Goal: Task Accomplishment & Management: Complete application form

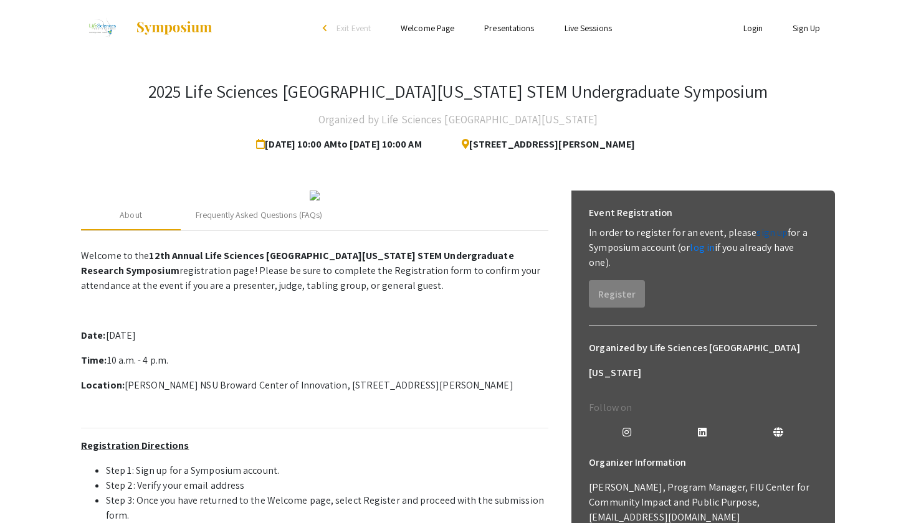
click at [759, 231] on link "sign up" at bounding box center [771, 232] width 31 height 13
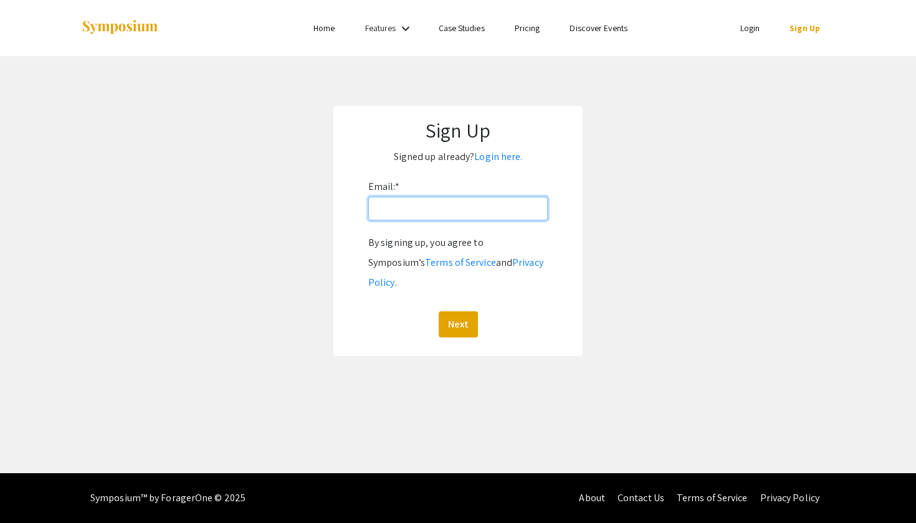
click at [484, 219] on input "Email: *" at bounding box center [457, 209] width 179 height 24
type input "[EMAIL_ADDRESS][DOMAIN_NAME]"
click at [457, 311] on button "Next" at bounding box center [458, 324] width 39 height 26
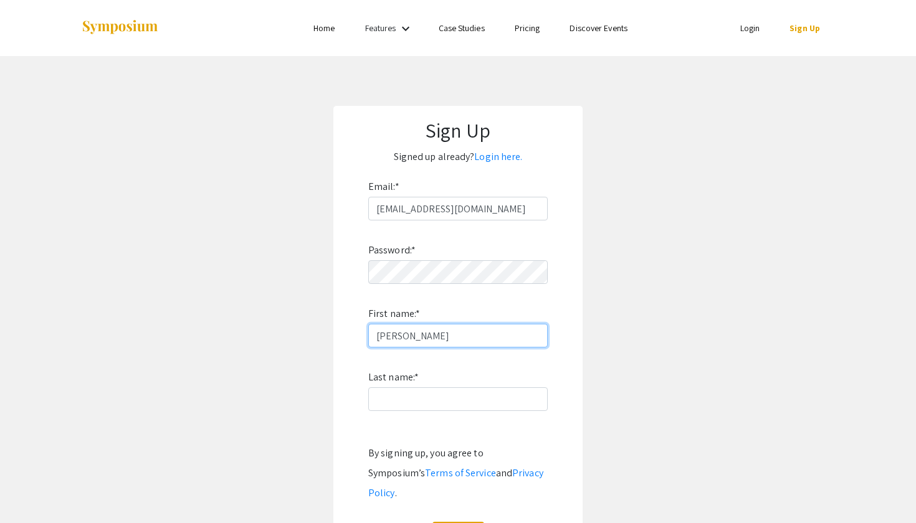
type input "[PERSON_NAME]"
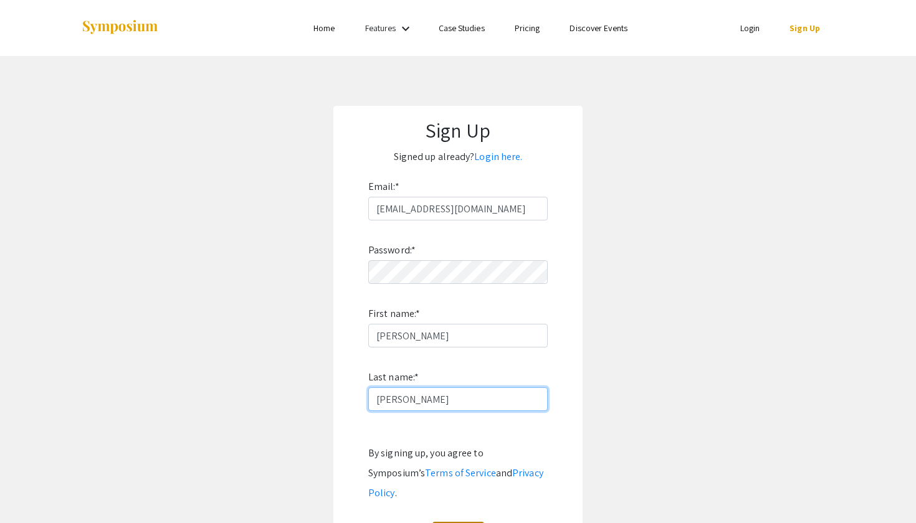
type input "[PERSON_NAME]"
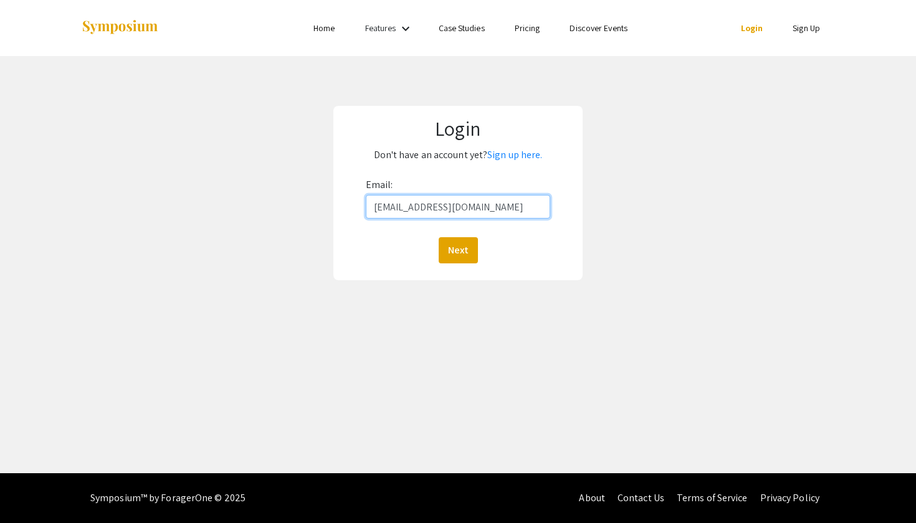
type input "[EMAIL_ADDRESS][DOMAIN_NAME]"
click at [457, 250] on button "Next" at bounding box center [458, 250] width 39 height 26
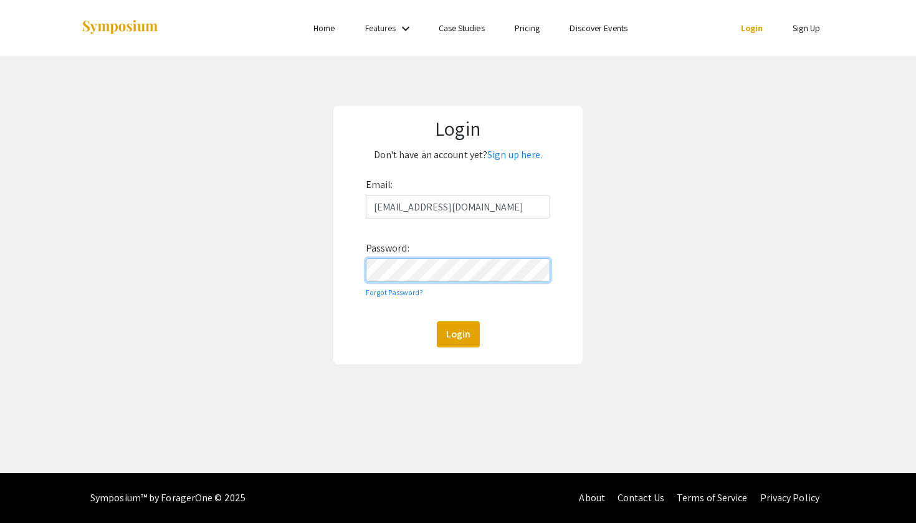
click at [457, 334] on button "Login" at bounding box center [458, 334] width 43 height 26
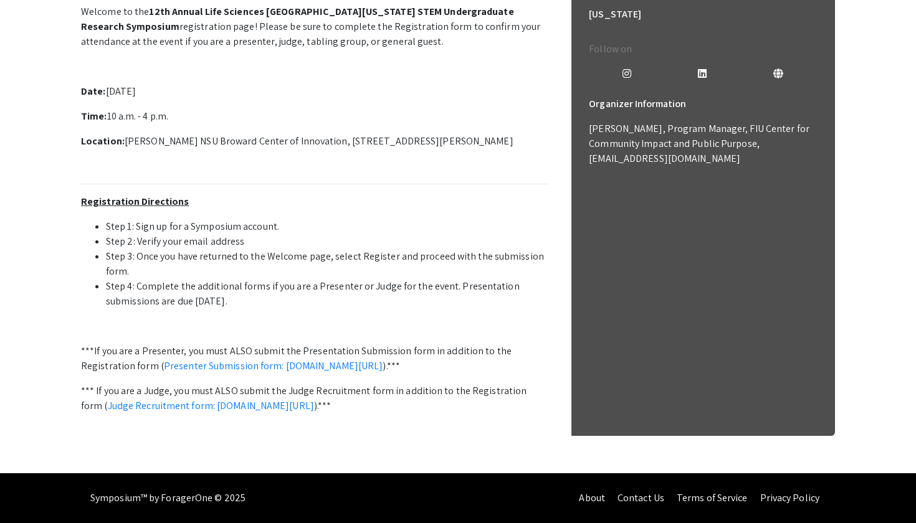
scroll to position [366, 0]
click at [383, 359] on link "Presenter Submission form: [DOMAIN_NAME][URL]" at bounding box center [273, 365] width 219 height 13
drag, startPoint x: 421, startPoint y: 359, endPoint x: 858, endPoint y: 227, distance: 456.4
click at [858, 248] on app-registration-page-preview "2025 Life Sciences South Florida STEM Undergraduate Symposium Organized by Life…" at bounding box center [458, 85] width 916 height 776
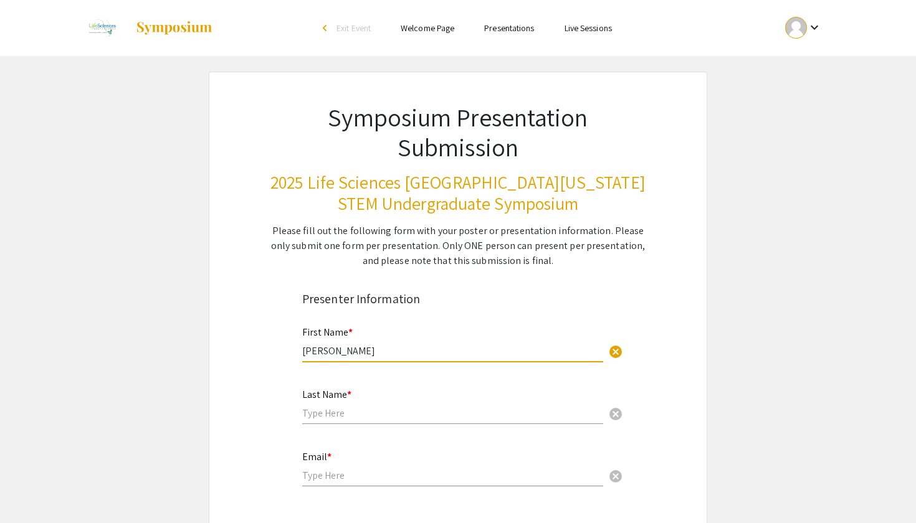
type input "[PERSON_NAME]"
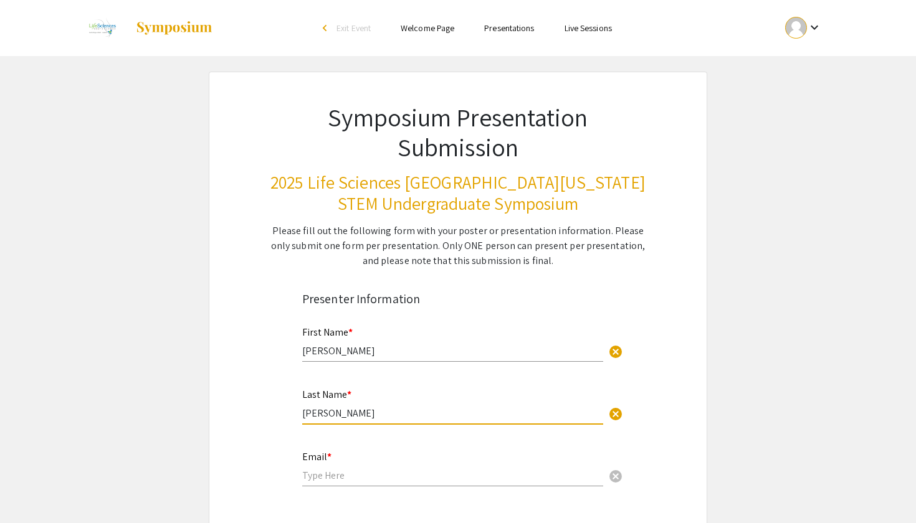
type input "[PERSON_NAME]"
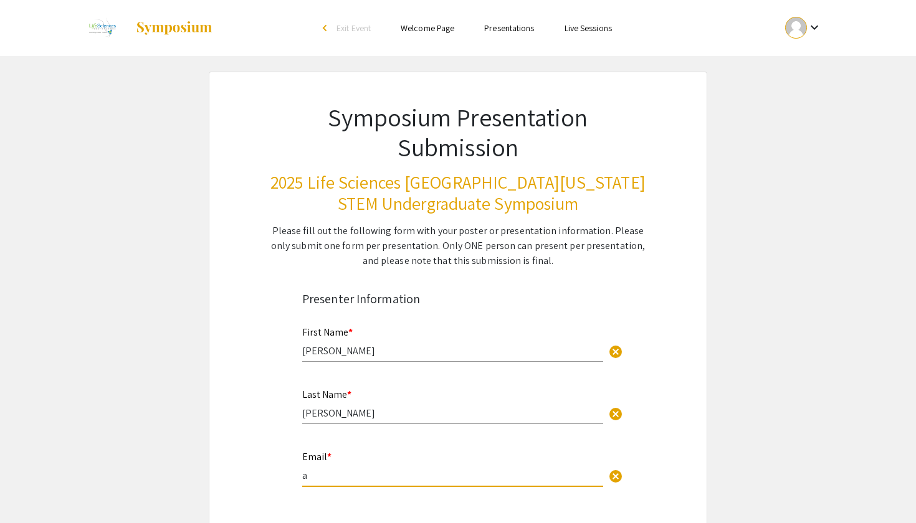
type input "as"
type input "[EMAIL_ADDRESS][DOMAIN_NAME]"
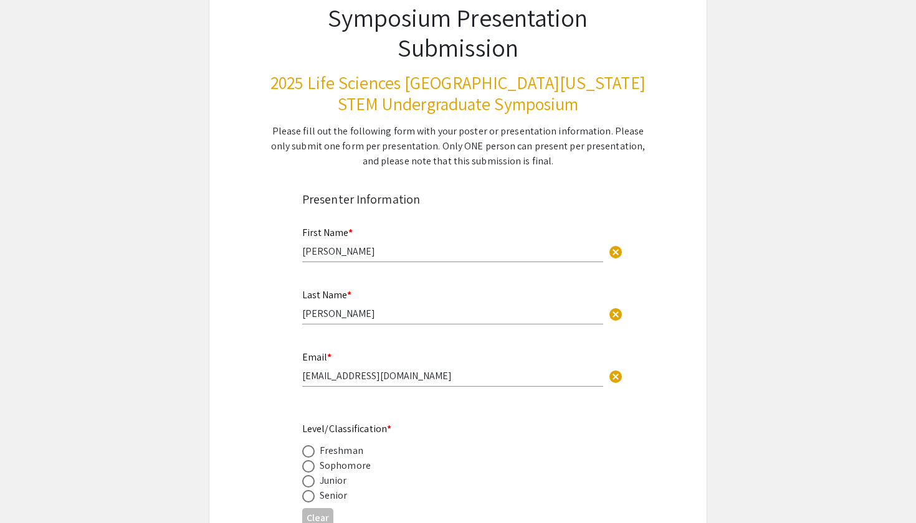
scroll to position [124, 0]
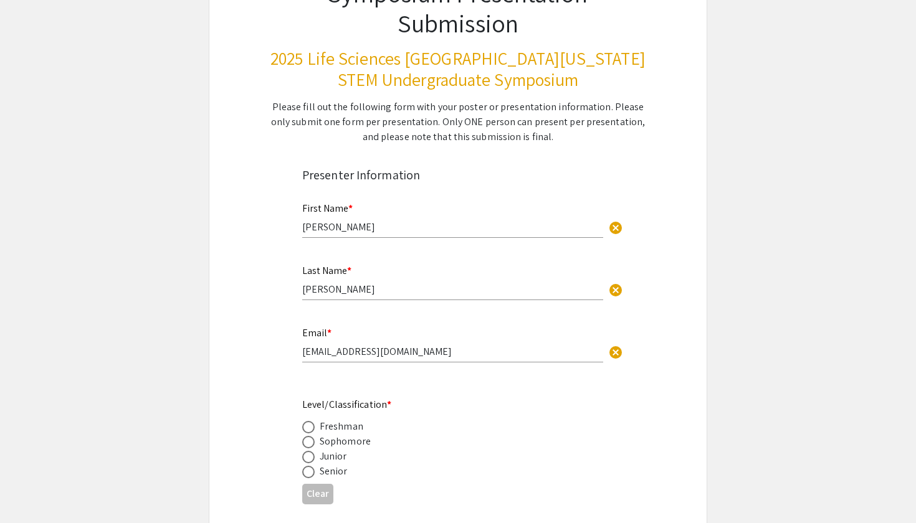
click at [404, 377] on div "Email * as5937@mynsu.nova.edu cancel This field is required." at bounding box center [458, 351] width 330 height 52
click at [345, 438] on div "Sophomore" at bounding box center [345, 441] width 51 height 15
click at [341, 444] on div "Sophomore" at bounding box center [345, 441] width 51 height 15
click at [311, 444] on span at bounding box center [308, 442] width 12 height 12
click at [311, 444] on input "radio" at bounding box center [308, 442] width 12 height 12
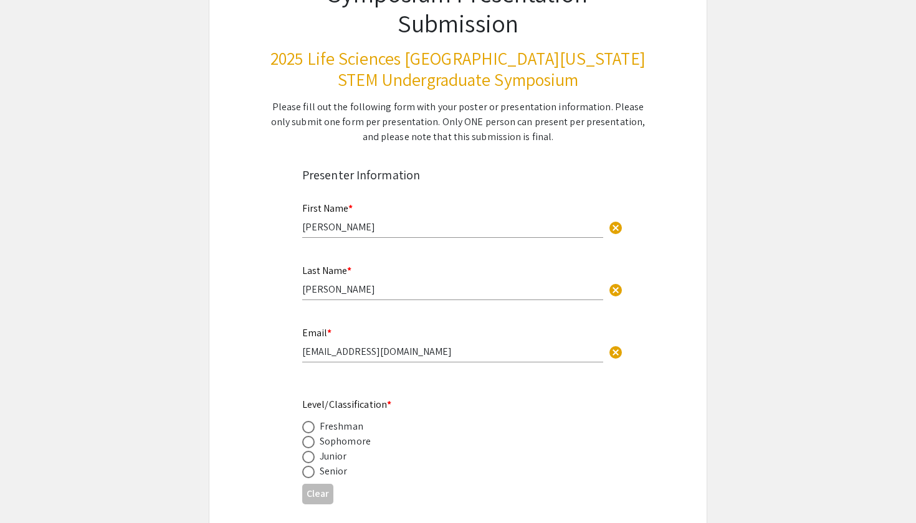
radio input "true"
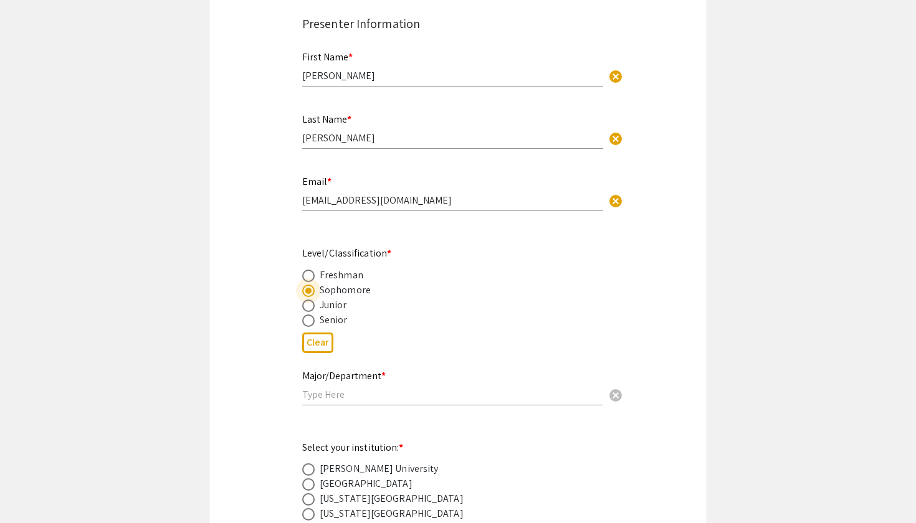
scroll to position [296, 0]
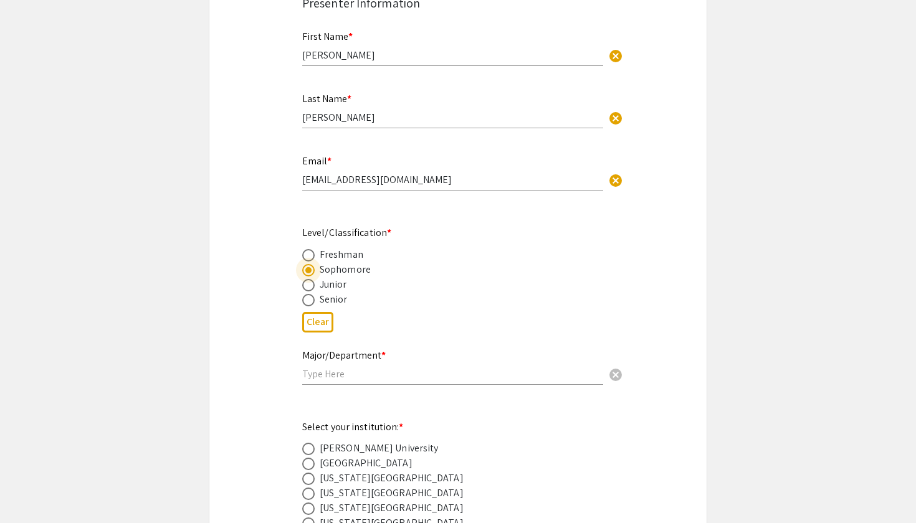
click at [350, 378] on input "text" at bounding box center [452, 374] width 301 height 13
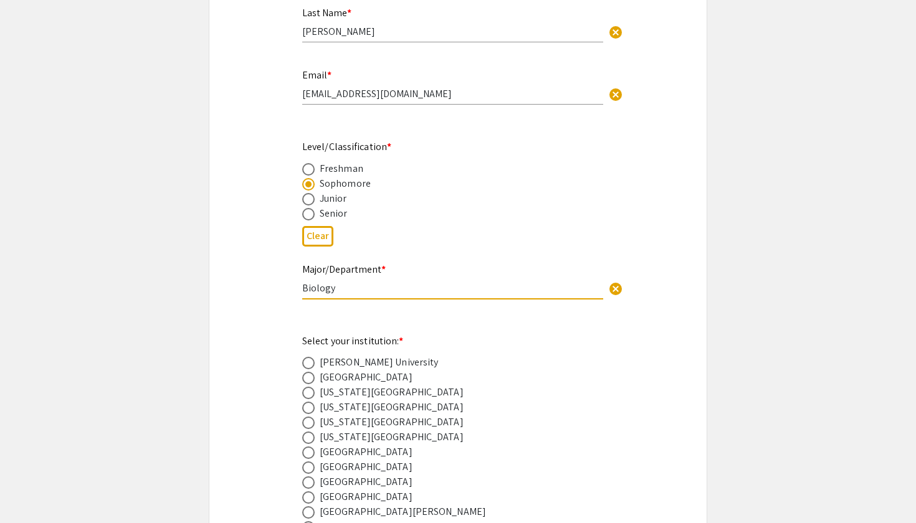
scroll to position [411, 0]
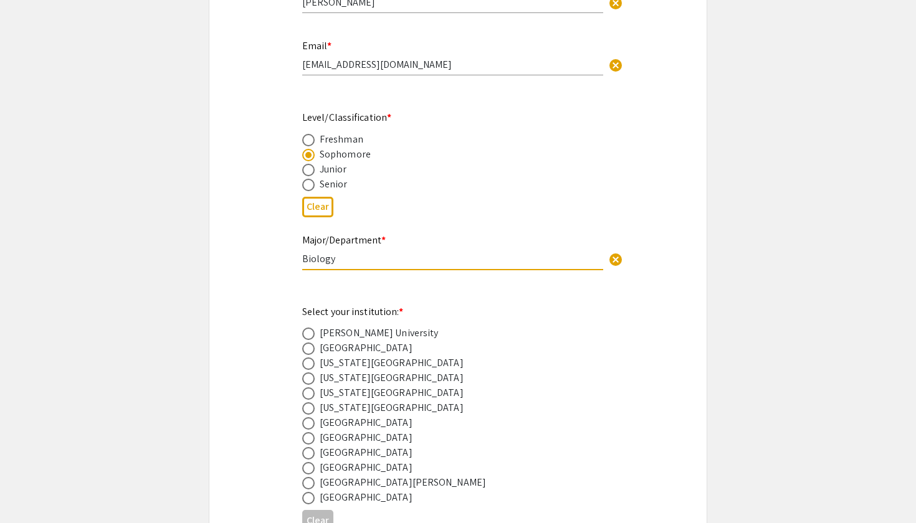
type input "Biology"
click at [352, 452] on div "Nova Southeastern University" at bounding box center [366, 452] width 93 height 15
click at [312, 455] on span at bounding box center [308, 453] width 12 height 12
click at [312, 455] on input "radio" at bounding box center [308, 453] width 12 height 12
radio input "true"
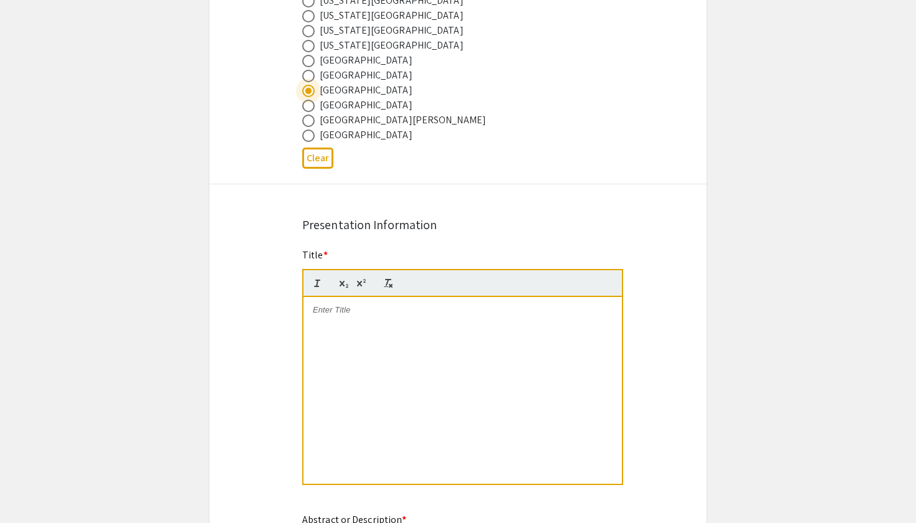
click at [342, 338] on div at bounding box center [462, 390] width 318 height 187
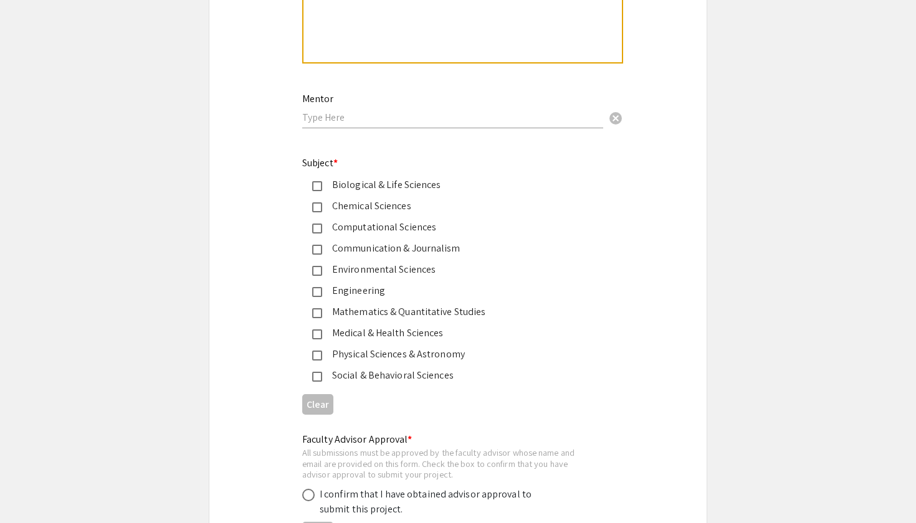
scroll to position [1495, 0]
click at [406, 331] on div "Medical & Health Sciences" at bounding box center [453, 331] width 262 height 15
click at [408, 349] on div "Physical Sciences & Astronomy" at bounding box center [453, 352] width 262 height 15
click at [404, 370] on div "Social & Behavioral Sciences" at bounding box center [453, 373] width 262 height 15
click at [399, 353] on div "Physical Sciences & Astronomy" at bounding box center [453, 352] width 262 height 15
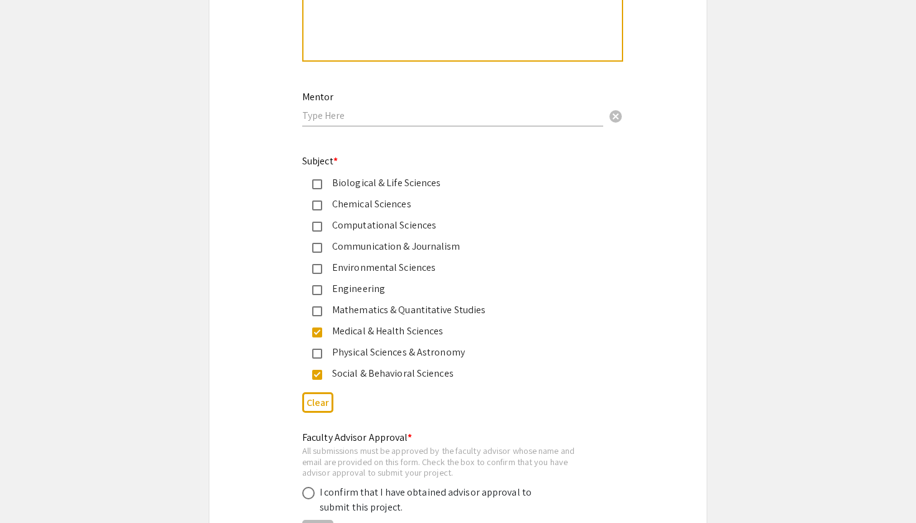
click at [399, 369] on div "Social & Behavioral Sciences" at bounding box center [453, 373] width 262 height 15
click at [396, 182] on div "Biological & Life Sciences" at bounding box center [453, 183] width 262 height 15
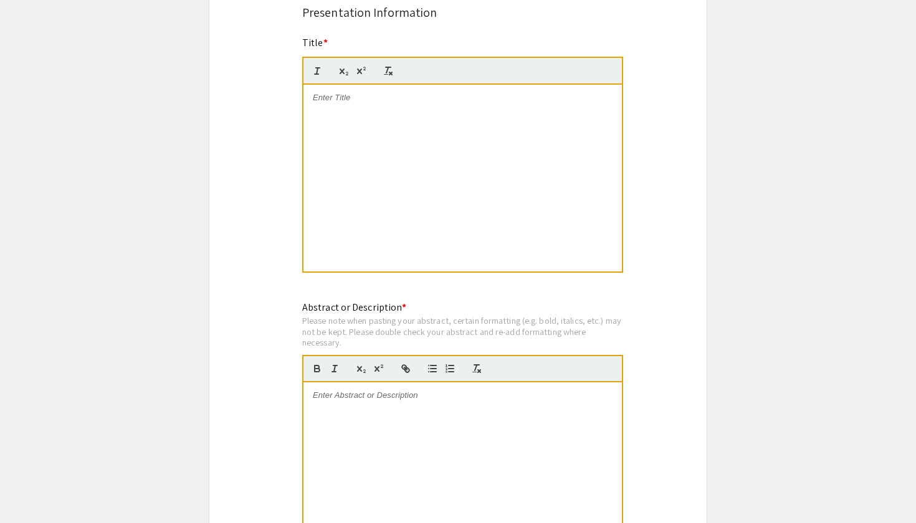
scroll to position [928, 0]
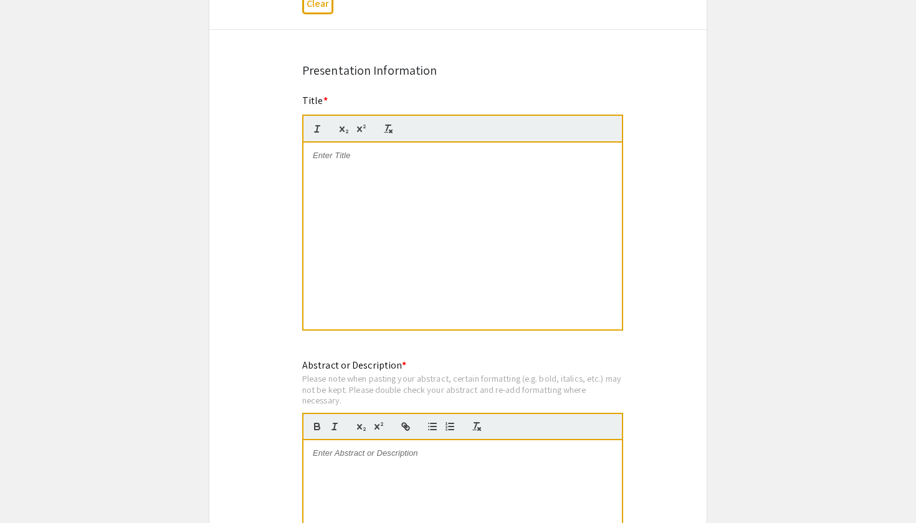
click at [432, 179] on div at bounding box center [462, 236] width 318 height 187
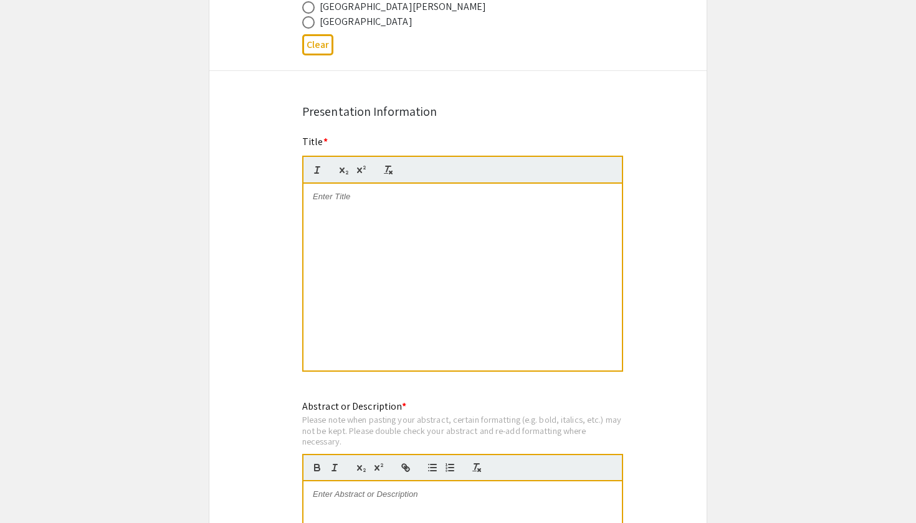
scroll to position [6, 1]
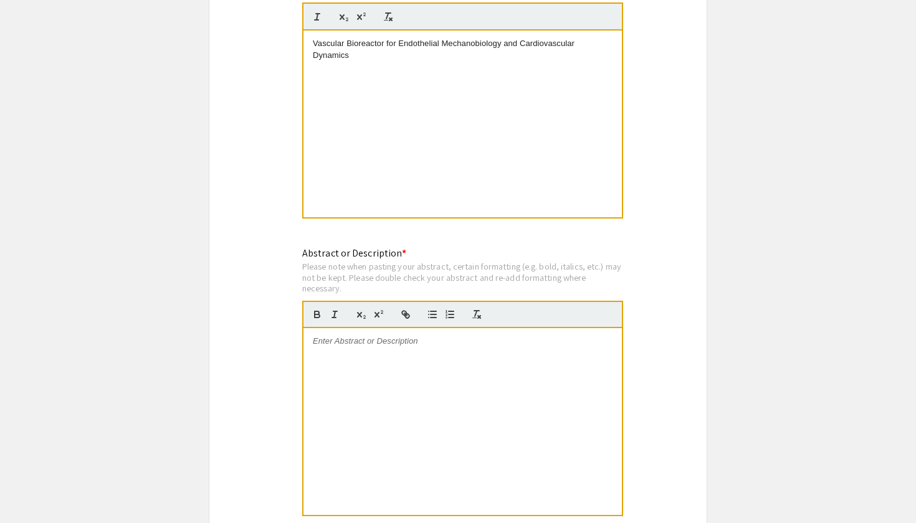
click at [406, 357] on div at bounding box center [462, 421] width 318 height 187
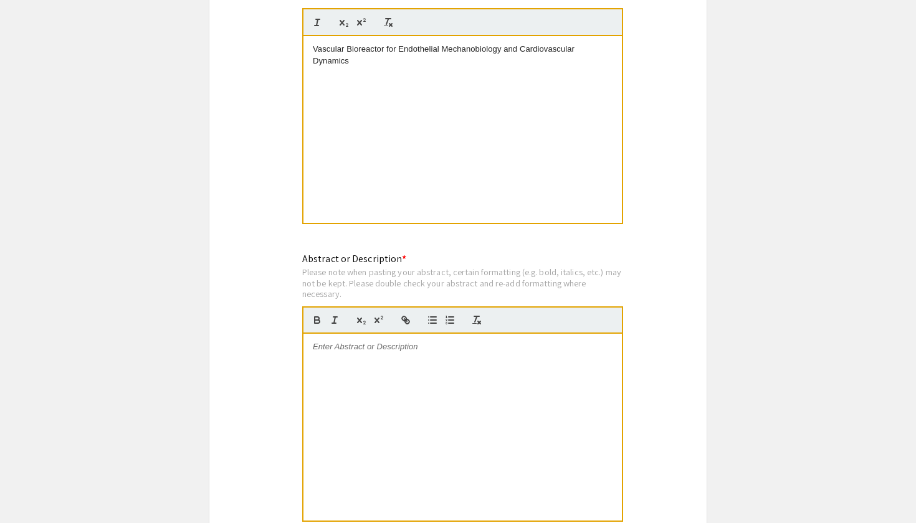
scroll to position [55, 0]
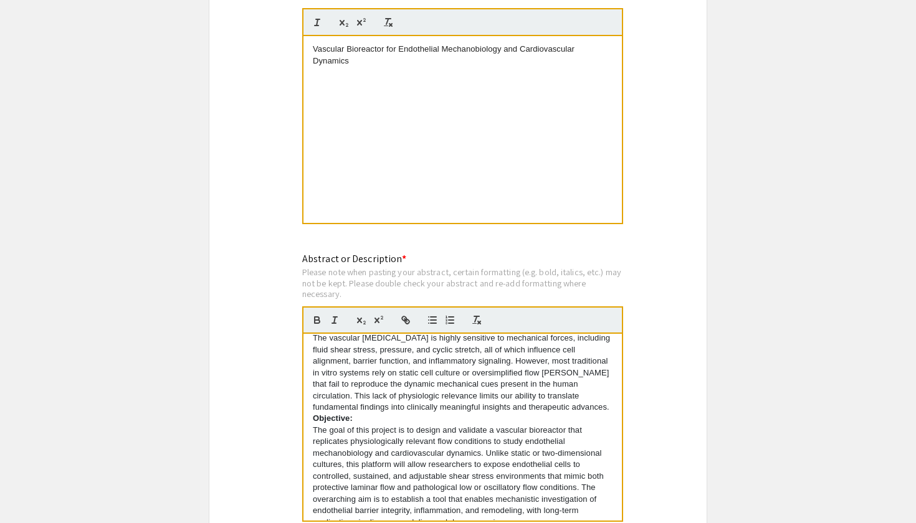
drag, startPoint x: 361, startPoint y: 422, endPoint x: 327, endPoint y: 422, distance: 34.3
click at [327, 425] on p "The goal of this project is to design and validate a vascular bioreactor that r…" at bounding box center [463, 476] width 300 height 103
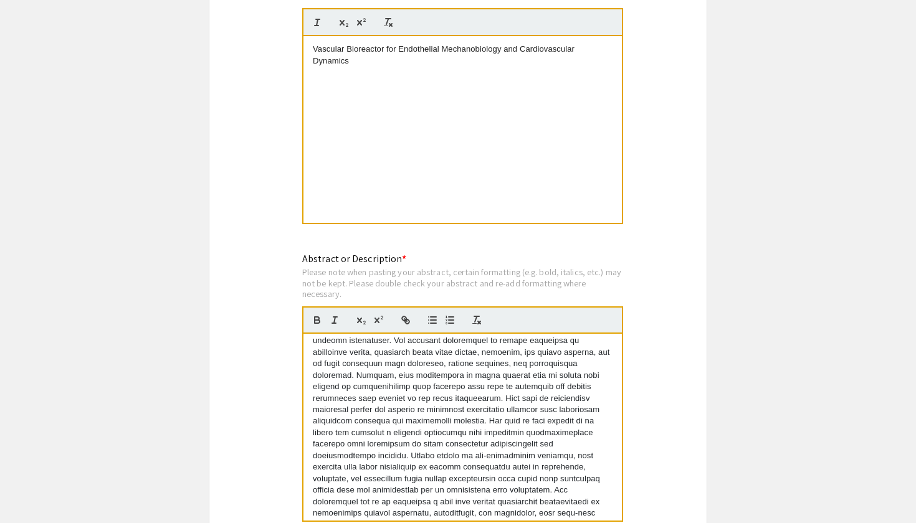
click at [712, 414] on app-submissions "Symposium Presentation Submission 2025 Life Sciences South Florida STEM Undergr…" at bounding box center [458, 161] width 916 height 2248
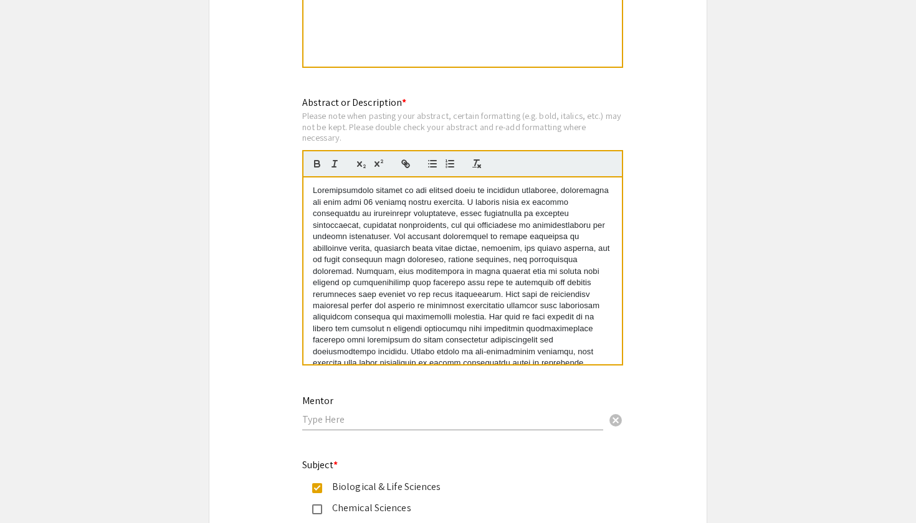
scroll to position [0, 0]
click at [478, 420] on input "text" at bounding box center [452, 419] width 301 height 13
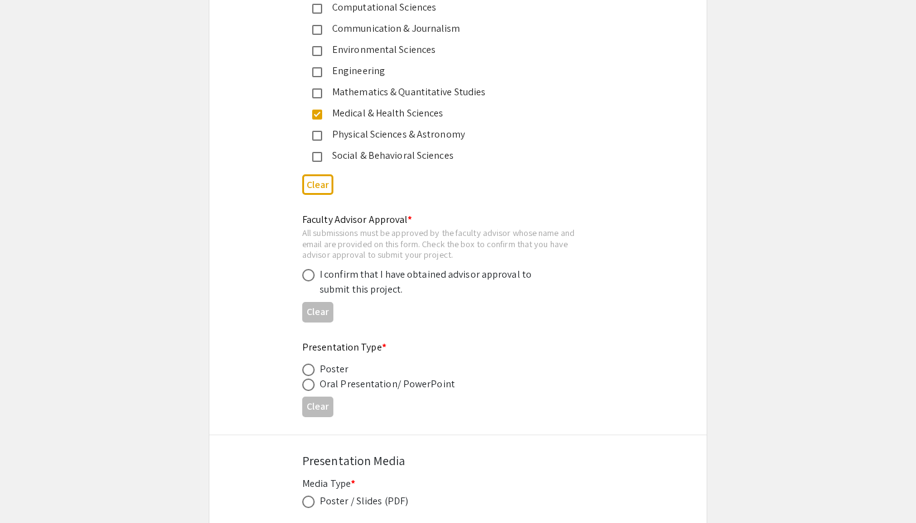
scroll to position [1717, 0]
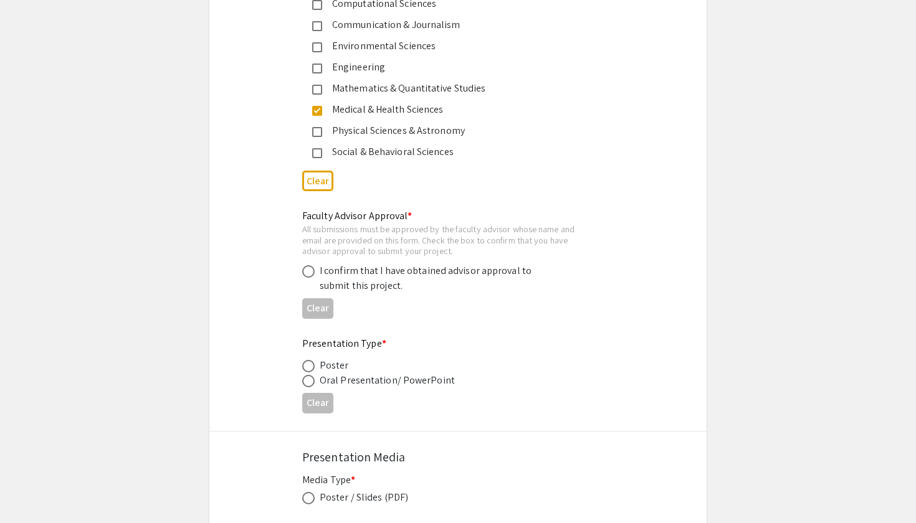
type input "Manuel Salinas"
click at [335, 364] on div "Poster" at bounding box center [334, 365] width 29 height 15
click at [310, 364] on span at bounding box center [308, 366] width 12 height 12
click at [310, 364] on input "radio" at bounding box center [308, 366] width 12 height 12
radio input "true"
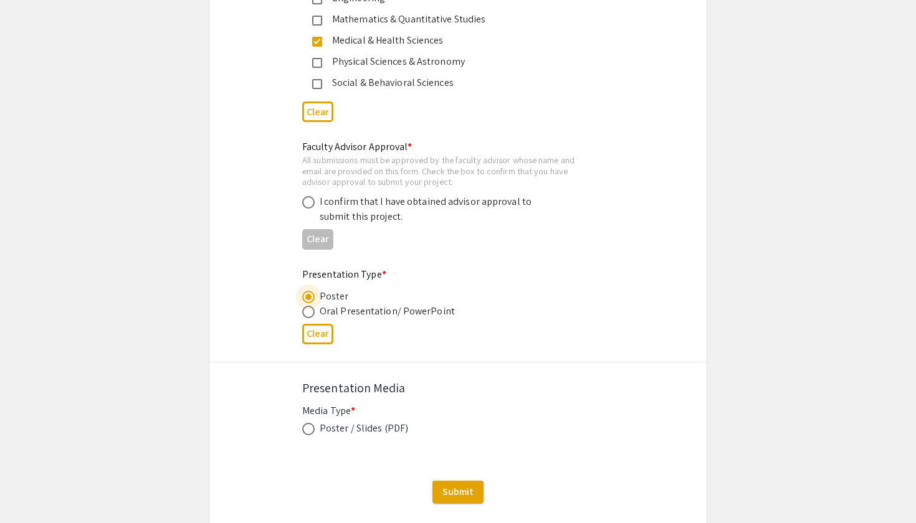
scroll to position [1799, 0]
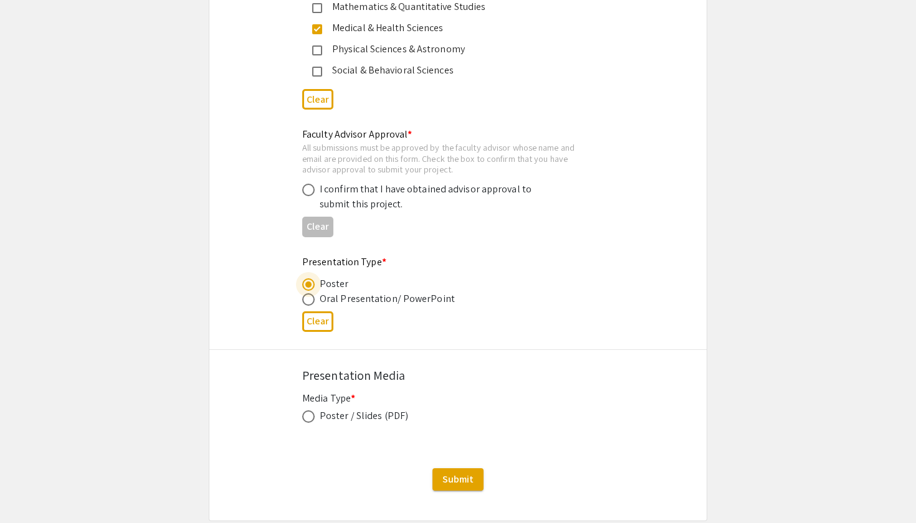
click at [345, 416] on div "Poster / Slides (PDF)" at bounding box center [364, 416] width 88 height 15
click at [315, 417] on label at bounding box center [310, 417] width 17 height 12
click at [315, 417] on input "radio" at bounding box center [308, 417] width 12 height 12
radio input "true"
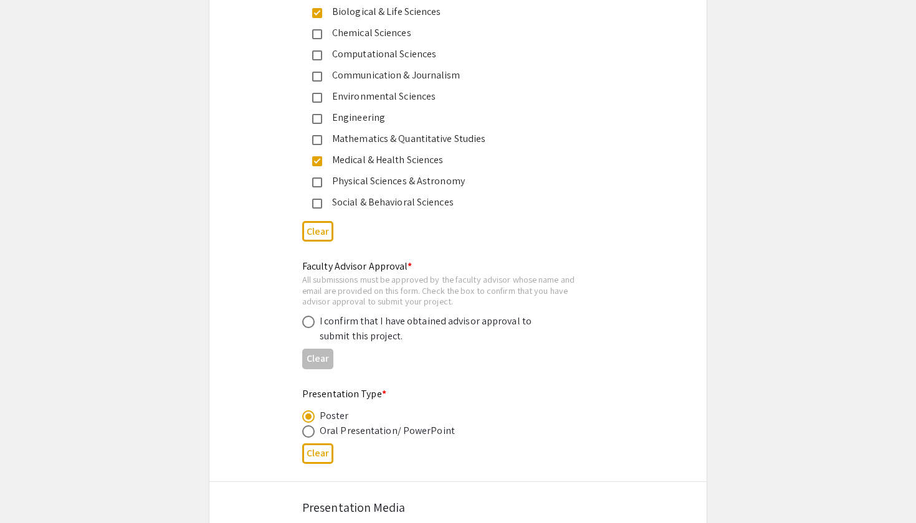
scroll to position [1679, 0]
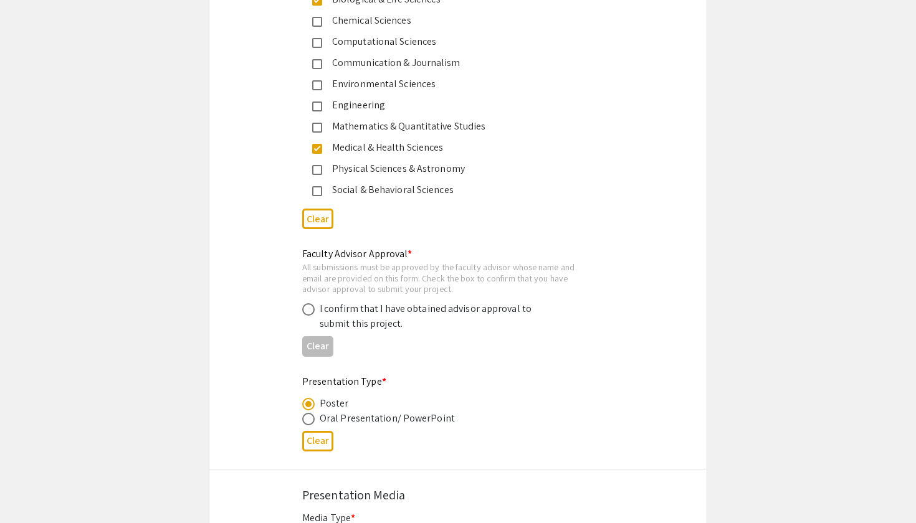
click at [358, 416] on div "Oral Presentation/ PowerPoint" at bounding box center [387, 418] width 135 height 15
click at [339, 422] on div "Oral Presentation/ PowerPoint" at bounding box center [387, 418] width 135 height 15
click at [316, 421] on label at bounding box center [310, 419] width 17 height 12
click at [315, 421] on input "radio" at bounding box center [308, 419] width 12 height 12
radio input "true"
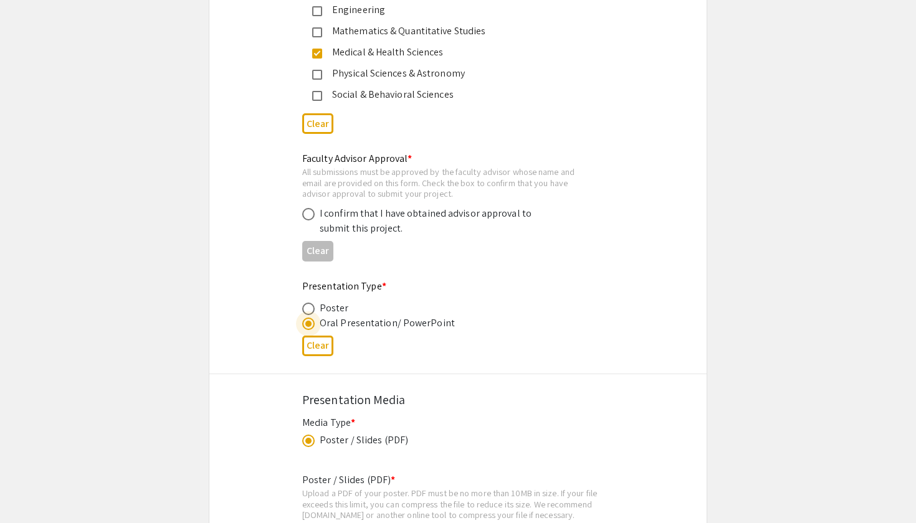
scroll to position [1782, 0]
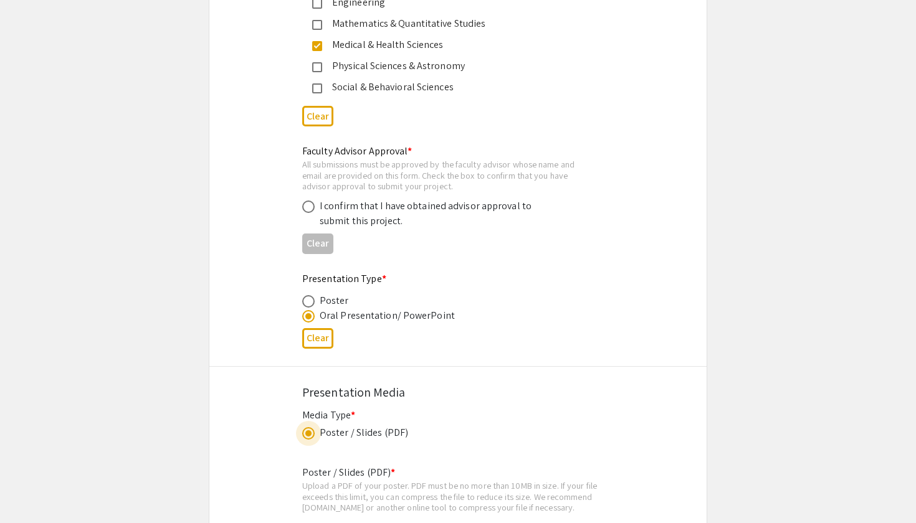
click at [310, 436] on span at bounding box center [308, 433] width 6 height 6
click at [310, 436] on input "radio" at bounding box center [308, 433] width 12 height 12
click at [310, 436] on span at bounding box center [308, 433] width 6 height 6
click at [310, 436] on input "radio" at bounding box center [308, 433] width 12 height 12
click at [310, 303] on span at bounding box center [308, 301] width 12 height 12
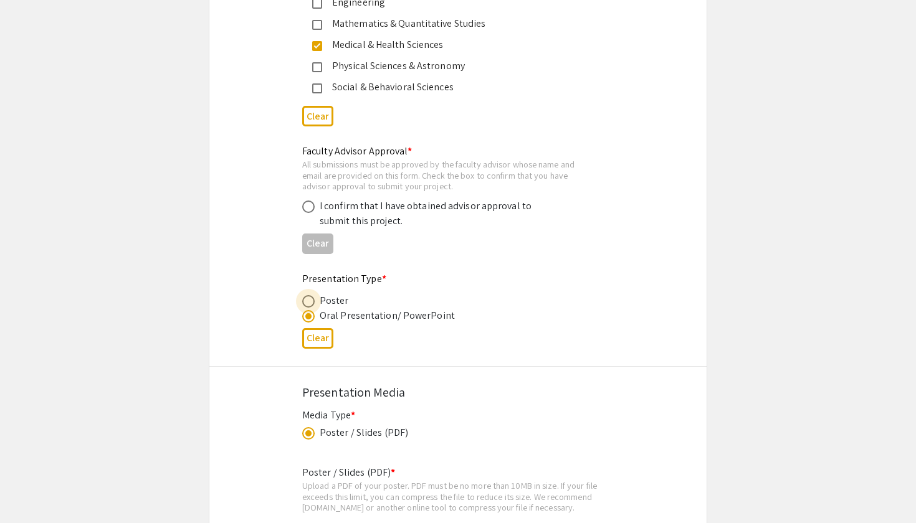
click at [310, 303] on input "radio" at bounding box center [308, 301] width 12 height 12
radio input "true"
click at [310, 313] on span at bounding box center [308, 316] width 12 height 12
click at [310, 313] on input "radio" at bounding box center [308, 316] width 12 height 12
click at [309, 428] on span at bounding box center [308, 433] width 12 height 12
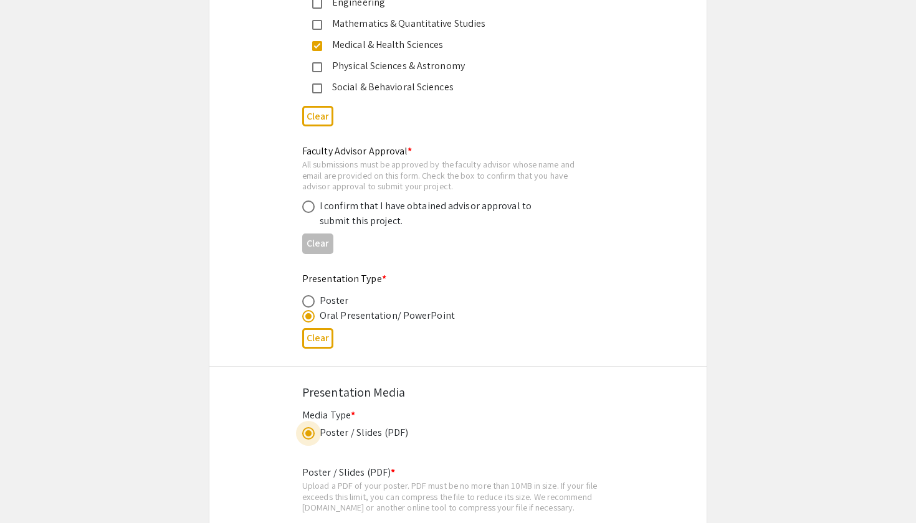
click at [309, 428] on input "radio" at bounding box center [308, 433] width 12 height 12
click at [315, 346] on button "Clear" at bounding box center [317, 338] width 31 height 21
radio input "false"
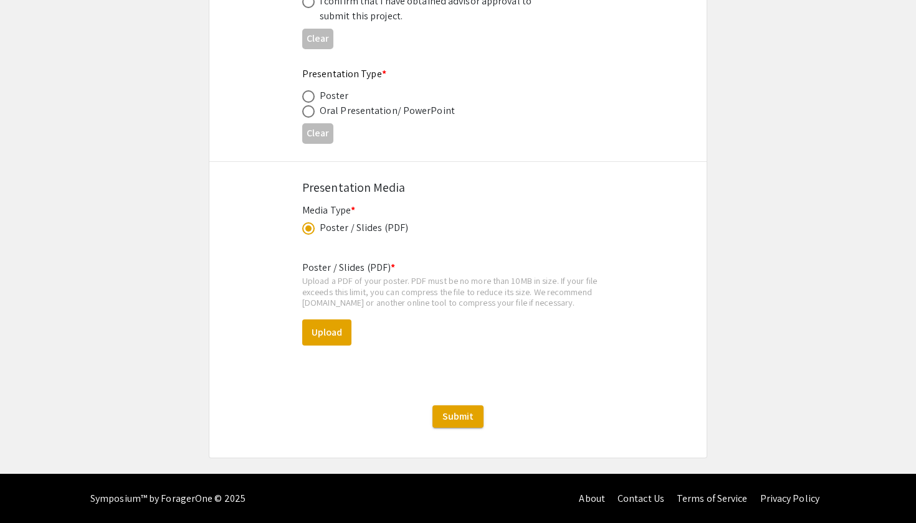
scroll to position [1986, 0]
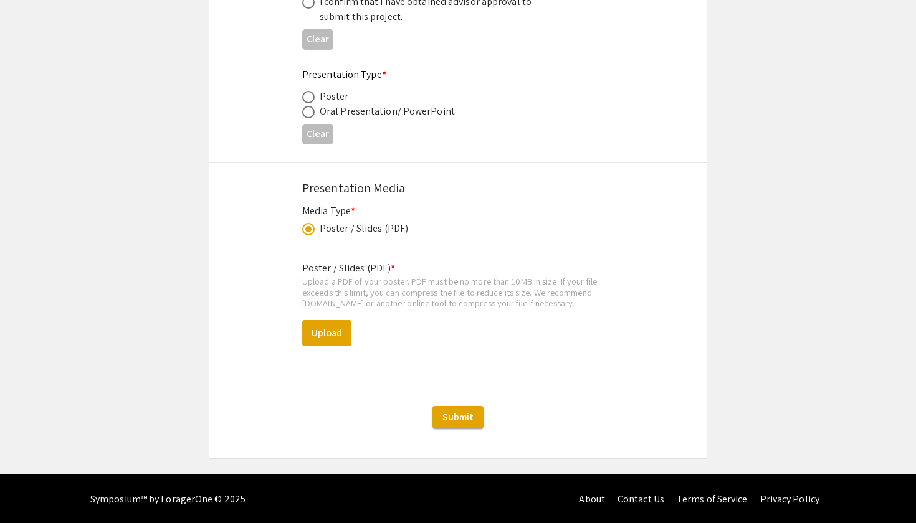
click at [313, 236] on div "Media Type * Poster / Slides (PDF) This field is required." at bounding box center [457, 227] width 311 height 47
click at [310, 232] on span at bounding box center [308, 229] width 12 height 12
click at [310, 232] on input "radio" at bounding box center [308, 229] width 12 height 12
click at [310, 232] on span at bounding box center [308, 229] width 12 height 12
click at [310, 232] on input "radio" at bounding box center [308, 229] width 12 height 12
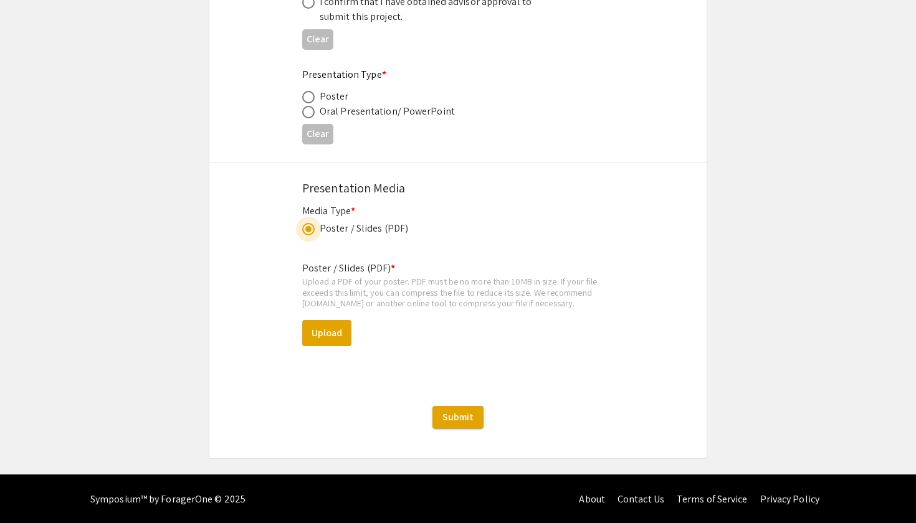
click at [310, 232] on span at bounding box center [308, 229] width 12 height 12
click at [310, 232] on input "radio" at bounding box center [308, 229] width 12 height 12
click at [310, 232] on span at bounding box center [308, 229] width 12 height 12
click at [310, 232] on input "radio" at bounding box center [308, 229] width 12 height 12
click at [310, 232] on span at bounding box center [308, 229] width 12 height 12
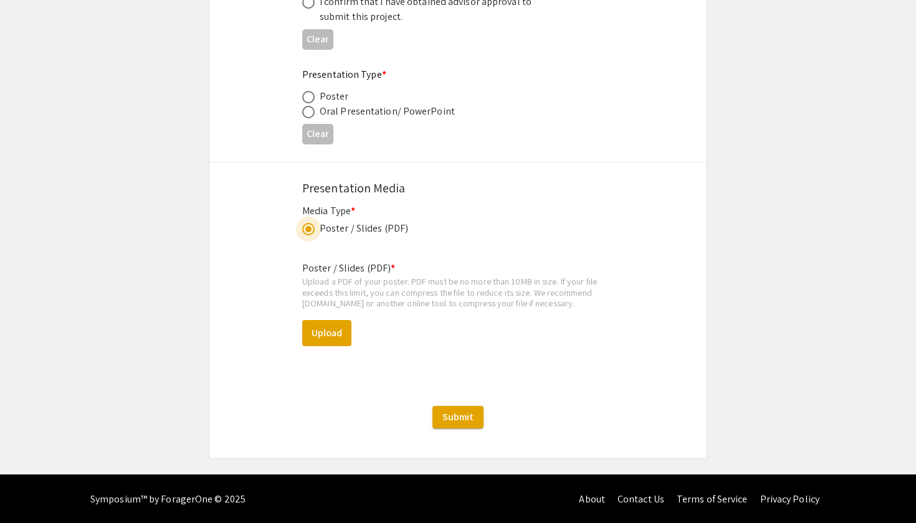
click at [310, 232] on input "radio" at bounding box center [308, 229] width 12 height 12
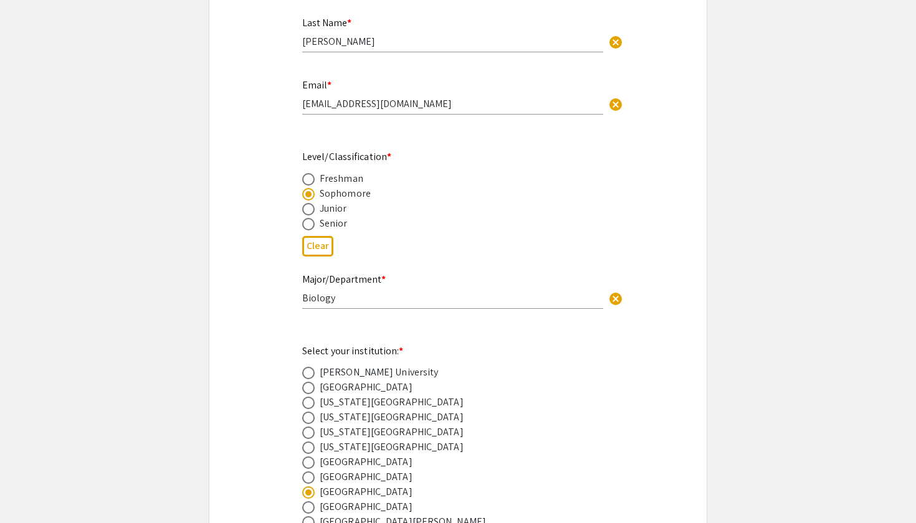
scroll to position [371, 0]
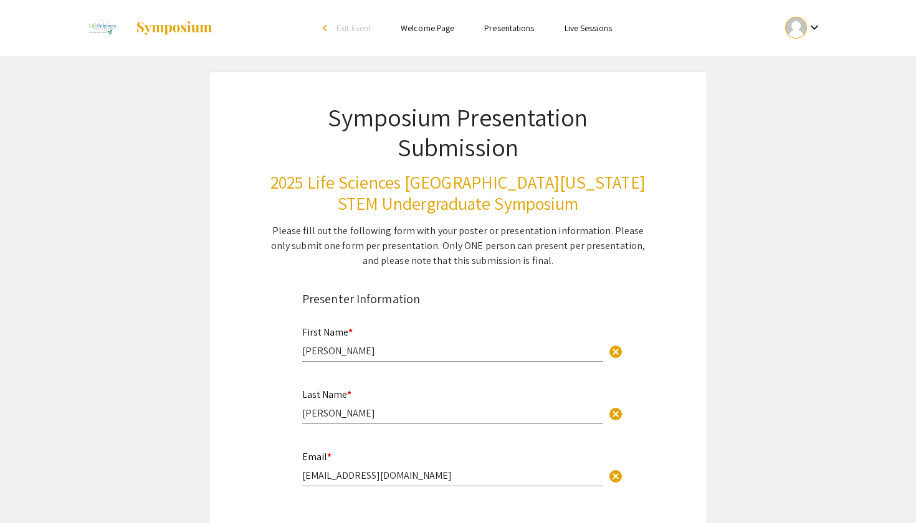
scroll to position [0, 0]
